Goal: Task Accomplishment & Management: Use online tool/utility

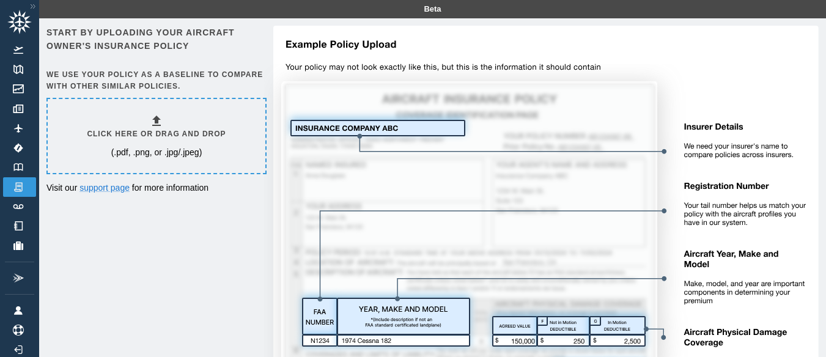
click at [254, 157] on div "Click here or drag and drop (.pdf, .png, or .jpg/.jpeg)" at bounding box center [157, 136] width 218 height 74
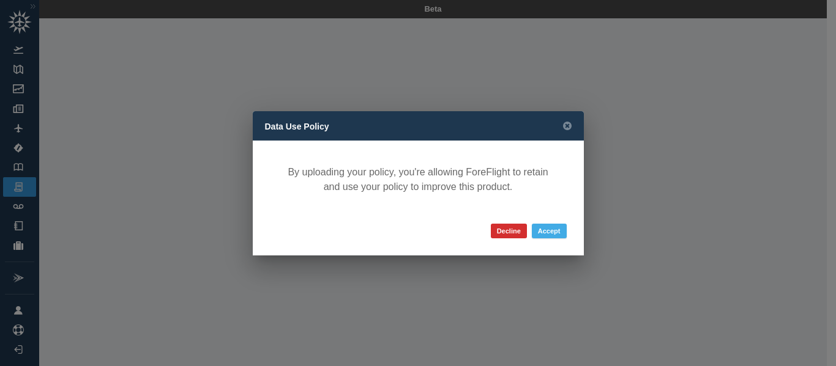
click at [554, 227] on button "Accept" at bounding box center [549, 231] width 35 height 15
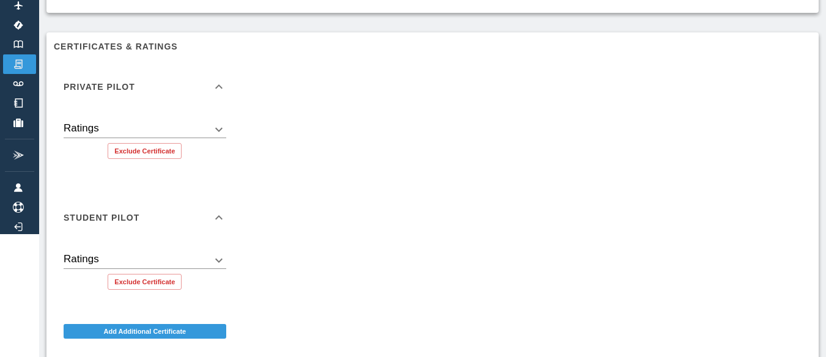
scroll to position [124, 0]
click at [218, 119] on div "Ratings ​" at bounding box center [145, 124] width 163 height 27
click at [217, 125] on body "Beta LN 002313230-01.pdf Confirm your flying data The accuracy of your premium …" at bounding box center [413, 54] width 826 height 357
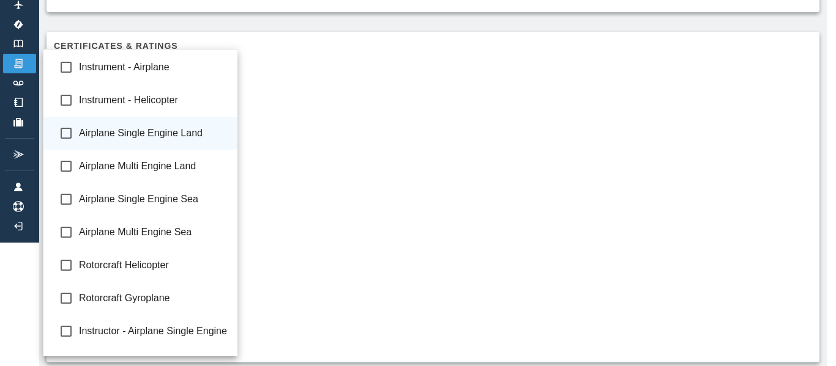
click at [176, 144] on li "Airplane Single Engine Land" at bounding box center [140, 133] width 195 height 33
type input "**********"
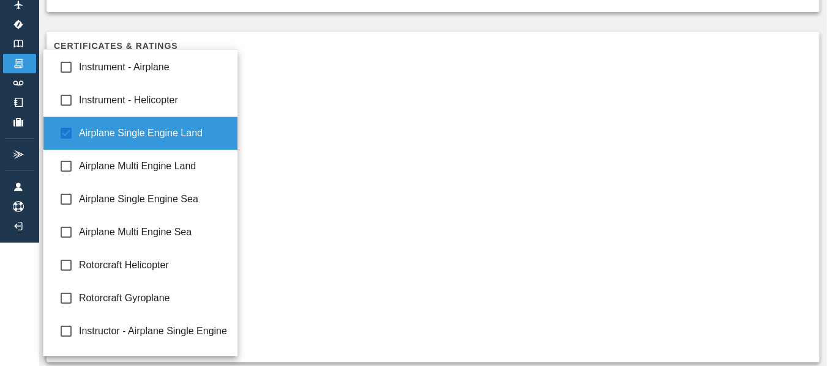
click at [320, 157] on div at bounding box center [418, 183] width 836 height 366
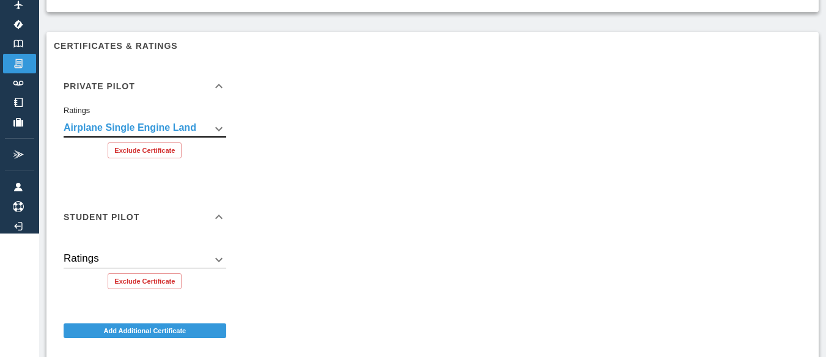
click at [178, 85] on div "Private Pilot" at bounding box center [138, 86] width 148 height 9
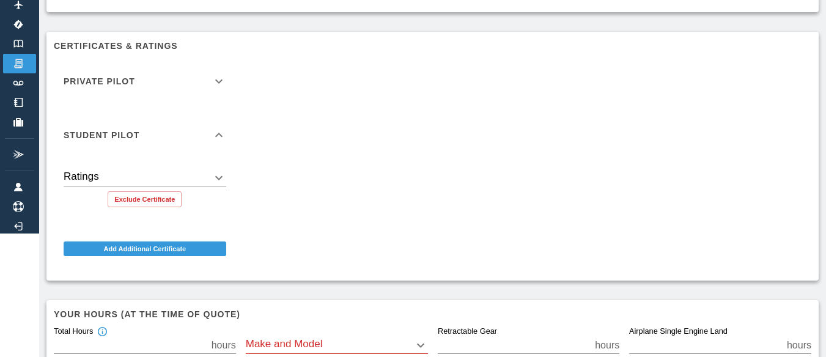
click at [173, 81] on div "Private Pilot" at bounding box center [138, 81] width 148 height 9
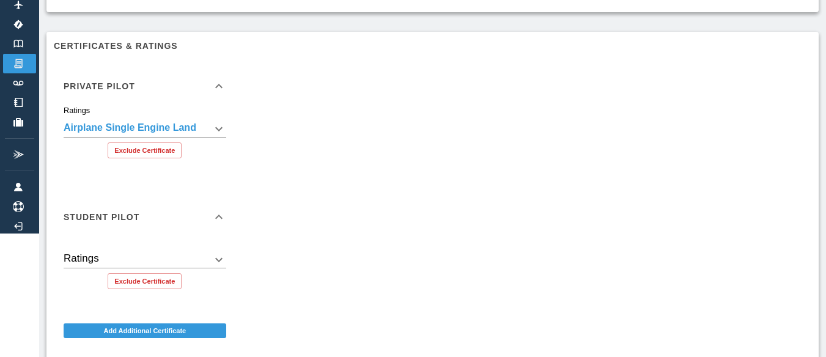
click at [182, 234] on body "**********" at bounding box center [413, 54] width 826 height 357
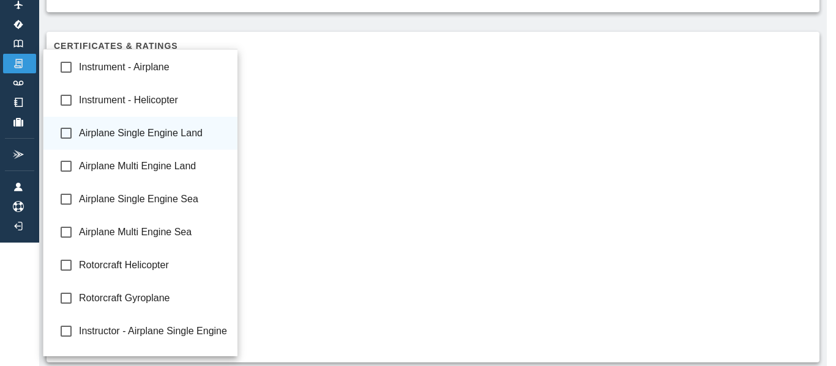
click at [163, 144] on li "Airplane Single Engine Land" at bounding box center [140, 133] width 195 height 33
type input "**********"
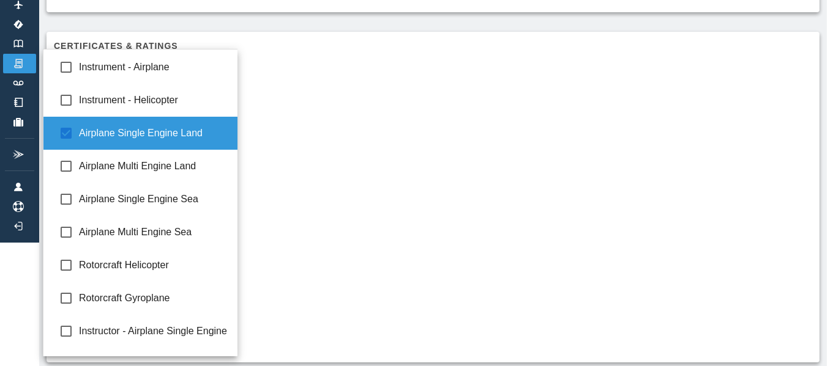
click at [291, 173] on div at bounding box center [418, 183] width 836 height 366
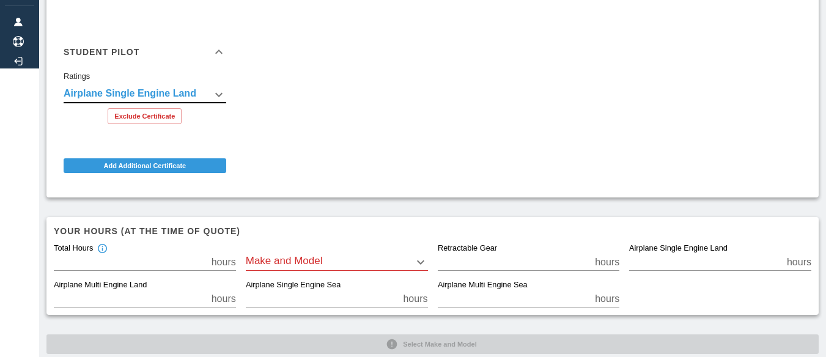
scroll to position [311, 0]
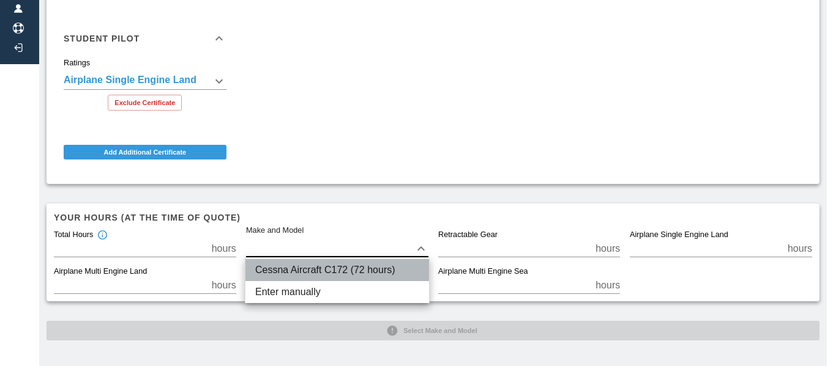
click at [310, 261] on li "Cessna Aircraft C172 (72 hours)" at bounding box center [337, 270] width 184 height 22
type input "****"
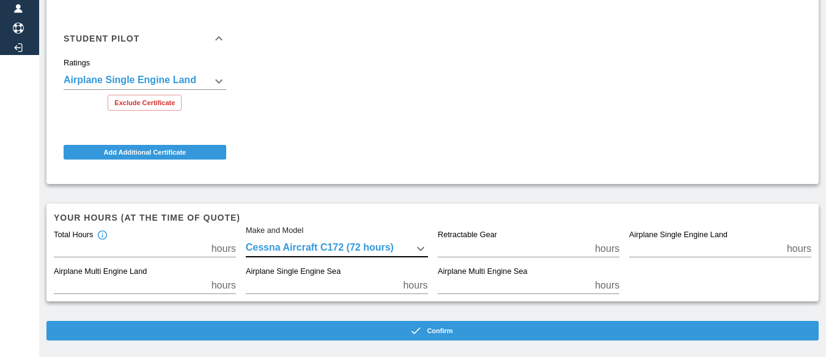
scroll to position [311, 0]
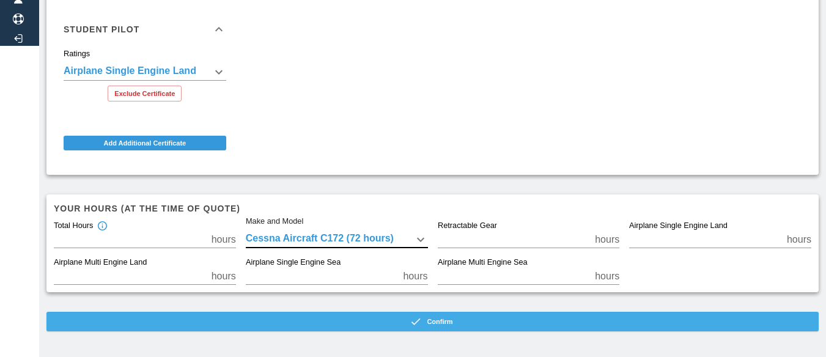
click at [494, 332] on button "Confirm" at bounding box center [432, 322] width 773 height 20
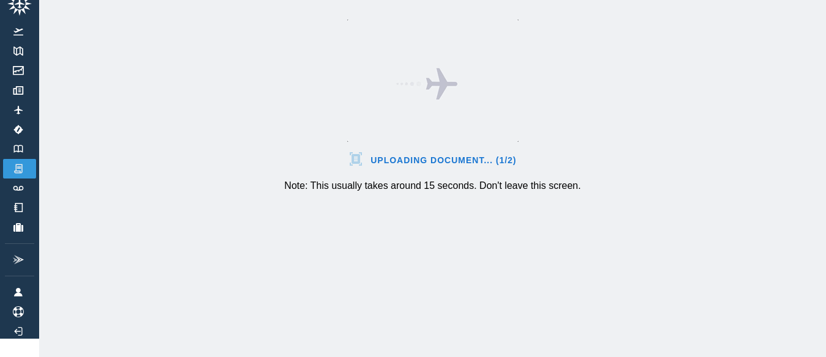
scroll to position [28, 0]
drag, startPoint x: 494, startPoint y: 332, endPoint x: 492, endPoint y: 319, distance: 12.4
click at [492, 319] on div "Uploading document... (1/2) Note: This usually takes around 15 seconds. Don't l…" at bounding box center [432, 178] width 787 height 357
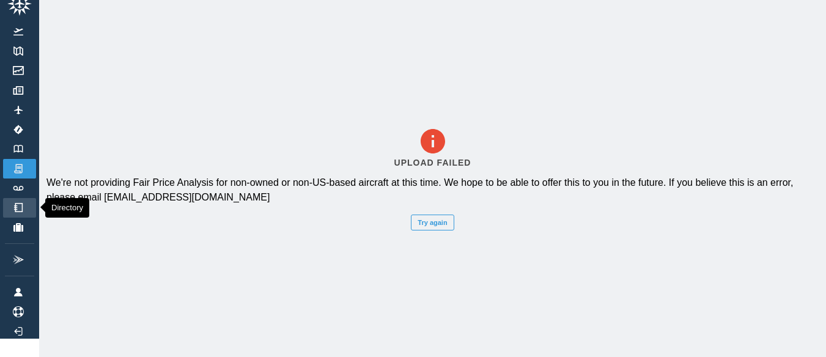
click at [20, 198] on link "Directory" at bounding box center [19, 208] width 33 height 20
